Goal: Information Seeking & Learning: Learn about a topic

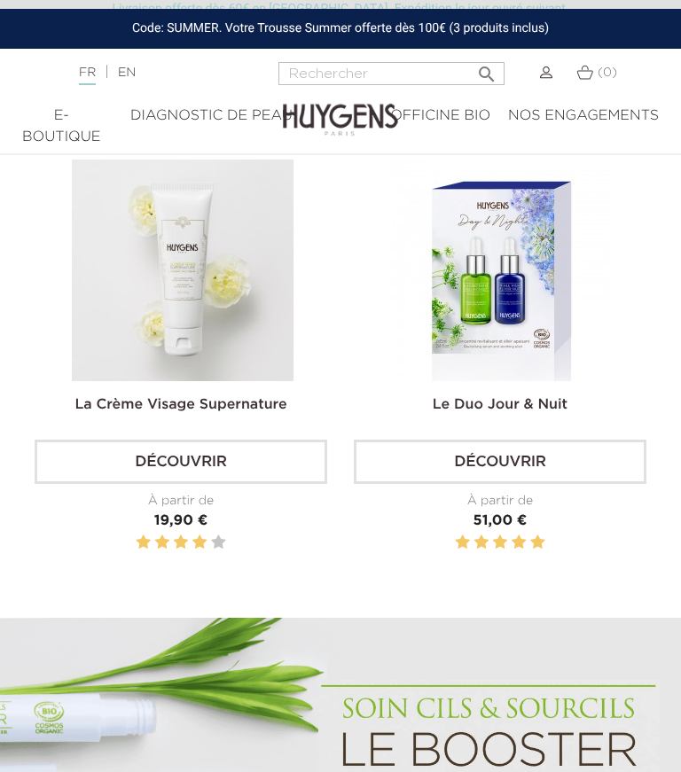
scroll to position [1082, 0]
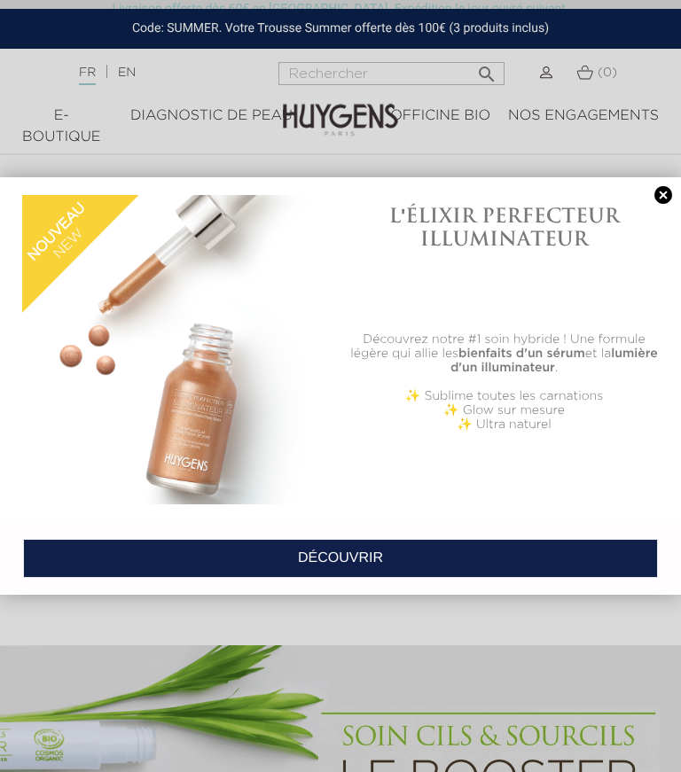
click at [656, 197] on link at bounding box center [663, 195] width 25 height 19
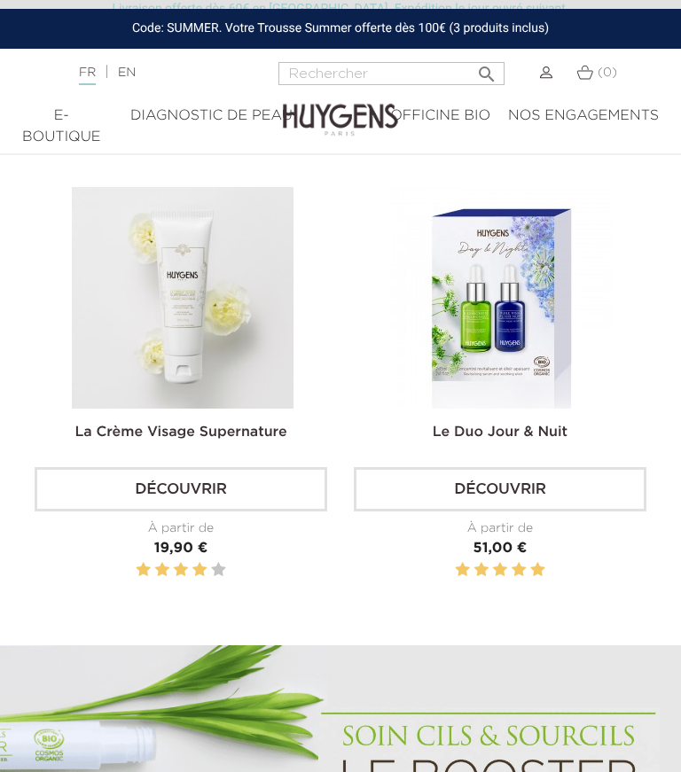
click at [258, 440] on link "La Crème Visage Supernature" at bounding box center [180, 433] width 212 height 14
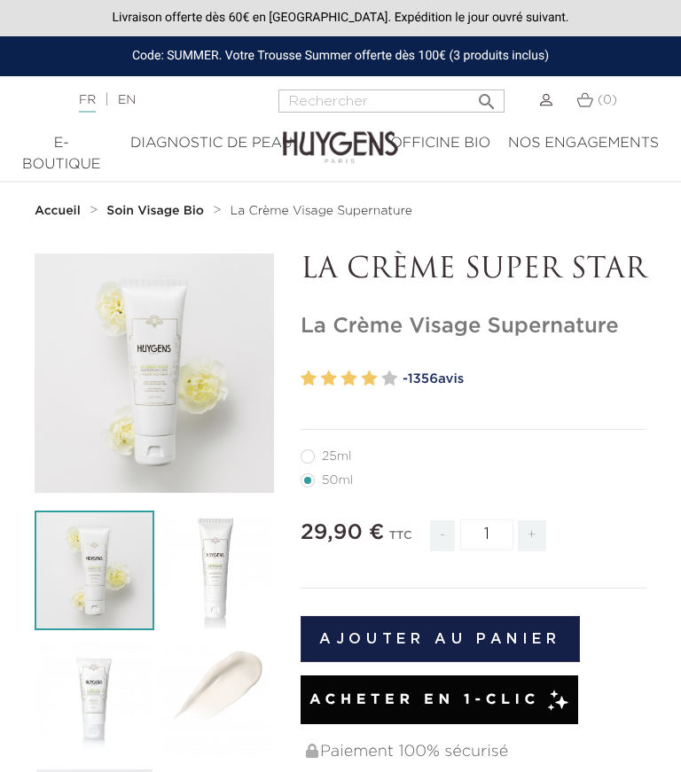
click at [77, 146] on div "E-Boutique" at bounding box center [61, 154] width 79 height 43
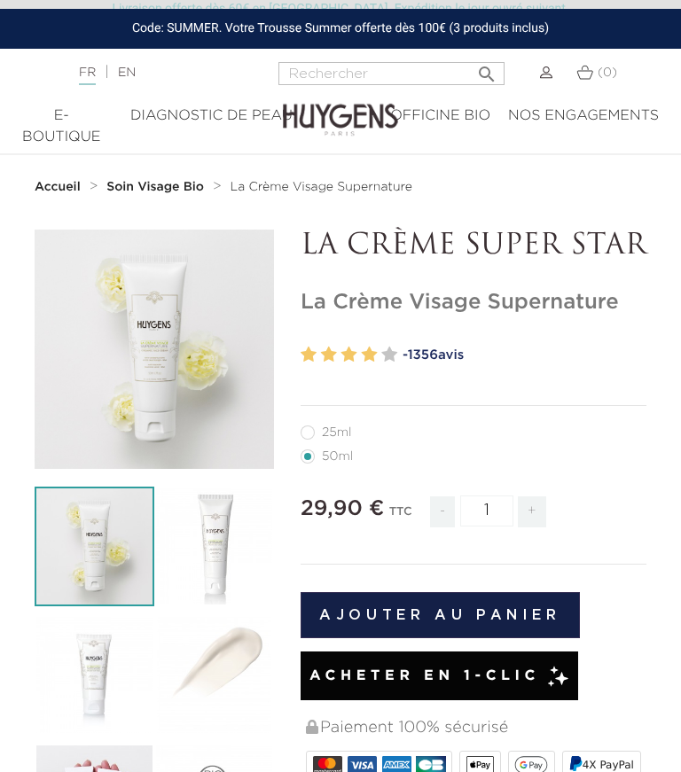
scroll to position [12, 0]
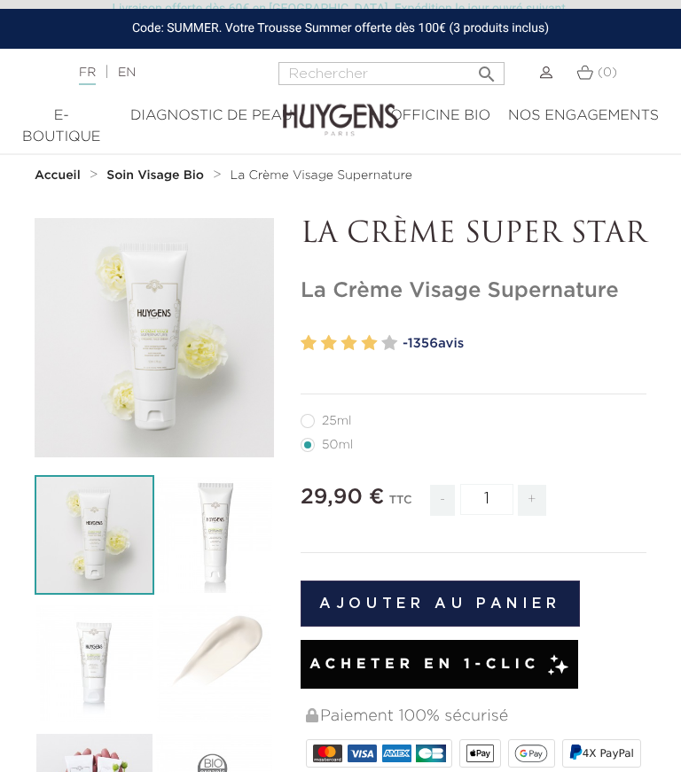
click at [70, 161] on nav "Accueil Soin Visage Bio La Crème Visage Supernature" at bounding box center [340, 175] width 681 height 57
click at [79, 174] on strong "Accueil" at bounding box center [58, 175] width 46 height 12
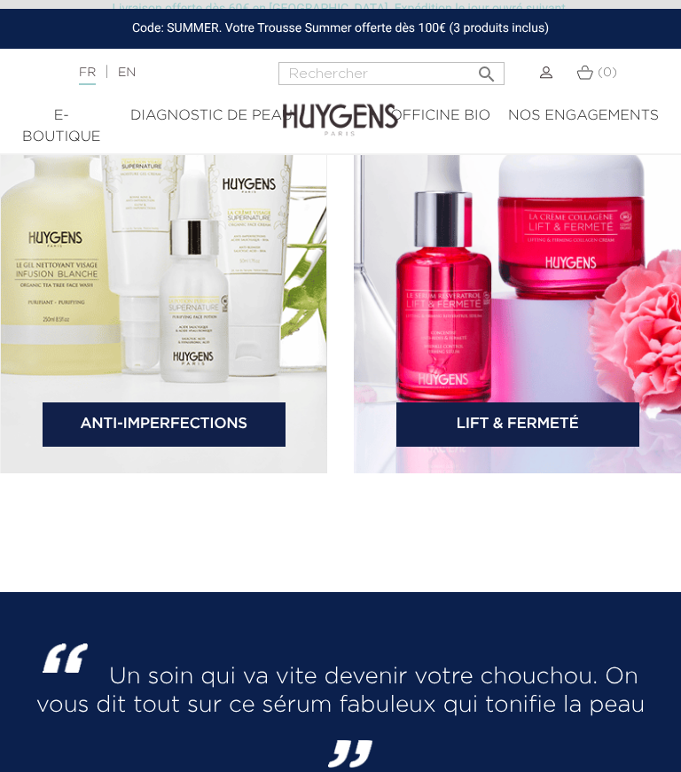
scroll to position [3695, 0]
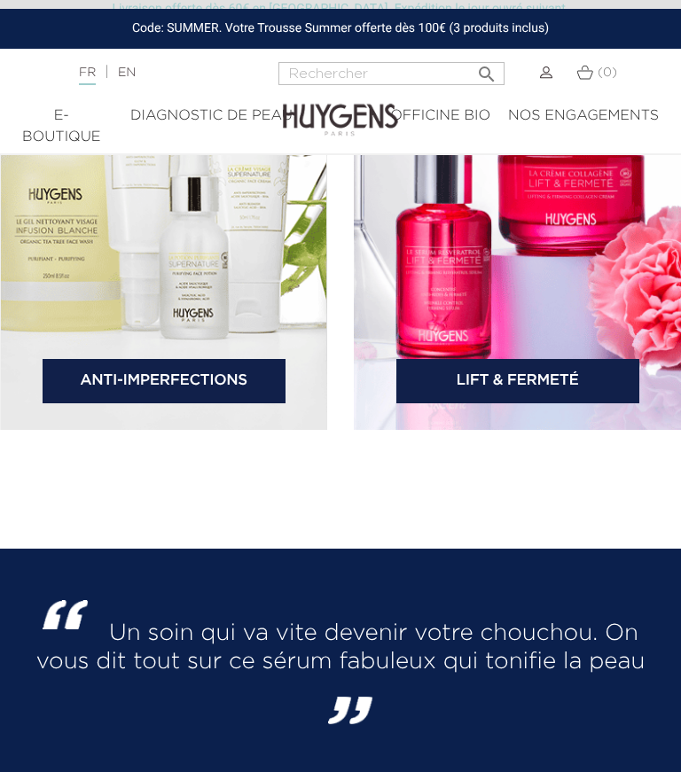
click at [575, 403] on link "Lift & Fermeté" at bounding box center [517, 381] width 243 height 44
click at [593, 403] on link "Lift & Fermeté" at bounding box center [517, 381] width 243 height 44
click at [592, 403] on link "Lift & Fermeté" at bounding box center [517, 381] width 243 height 44
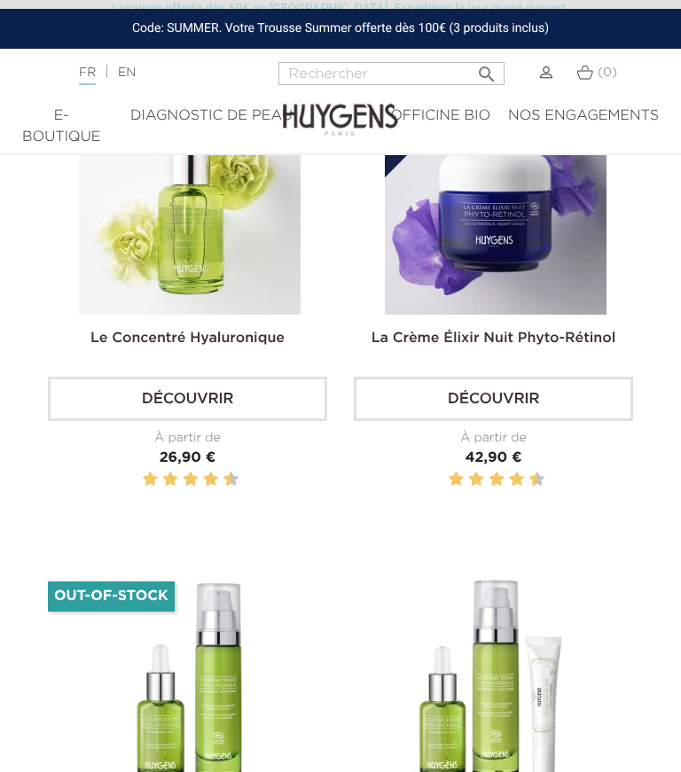
scroll to position [2190, 0]
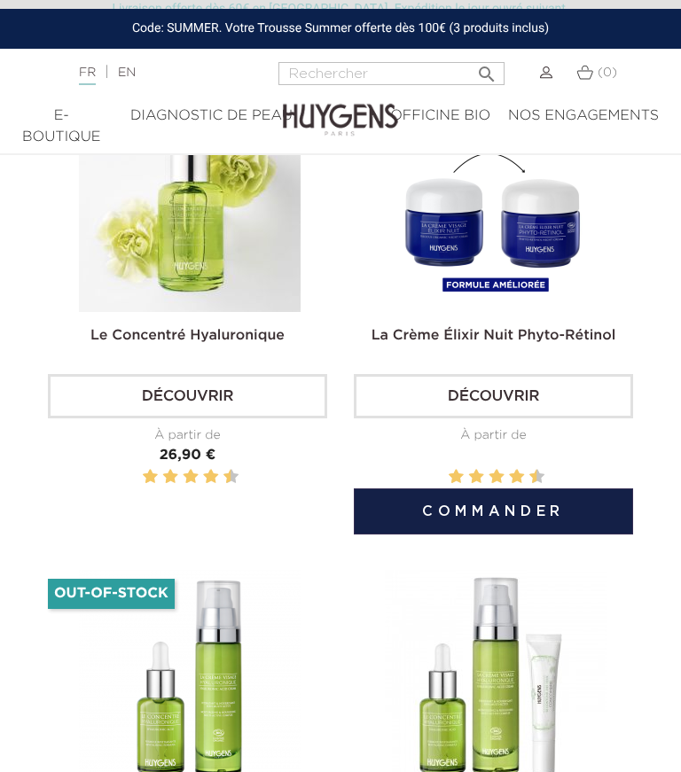
click at [588, 419] on link "Découvrir" at bounding box center [493, 396] width 279 height 44
click at [583, 419] on link "Découvrir" at bounding box center [493, 396] width 279 height 44
